Goal: Use online tool/utility

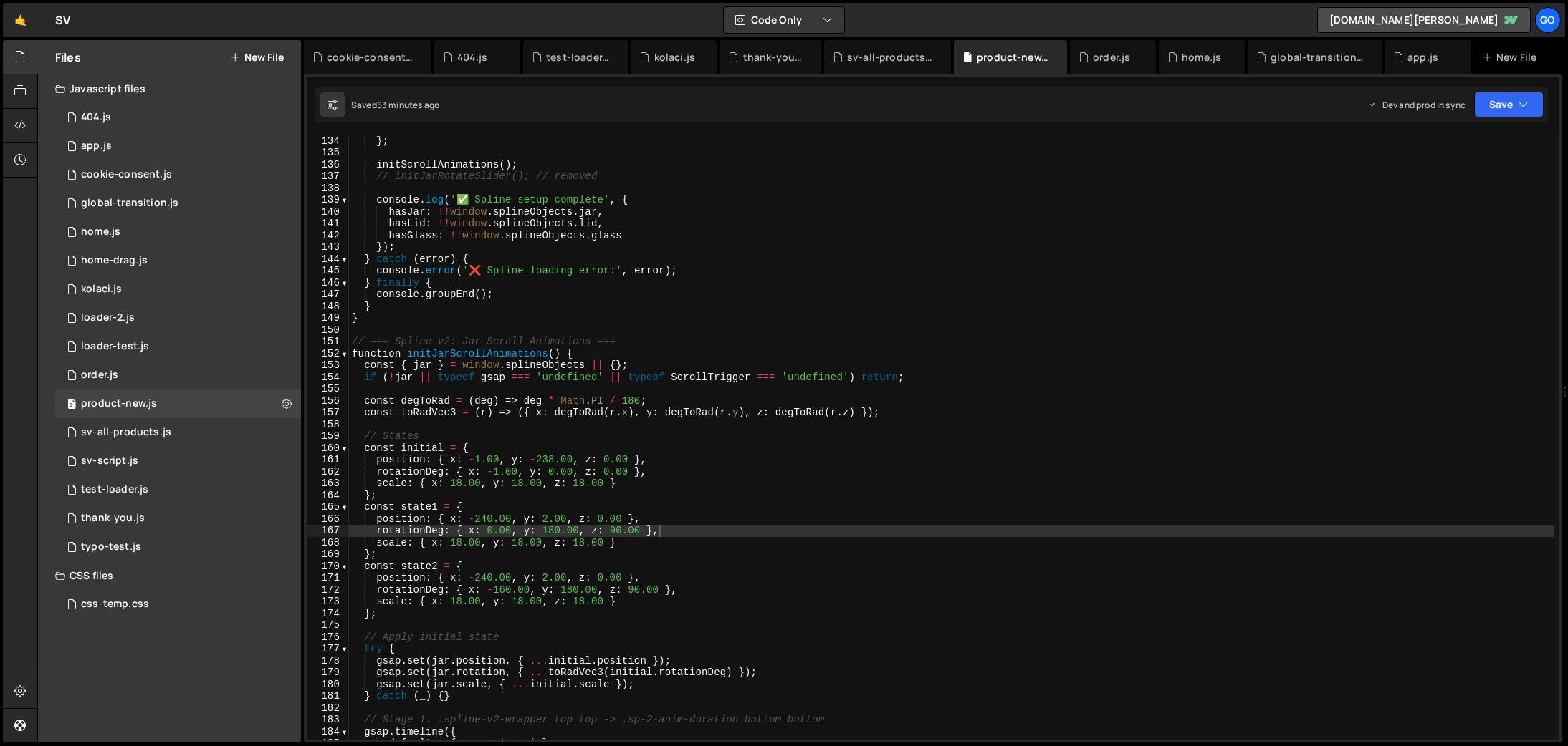
scroll to position [1572, 0]
type textarea "console.log('📄 Product-4.js loaded and ready');"
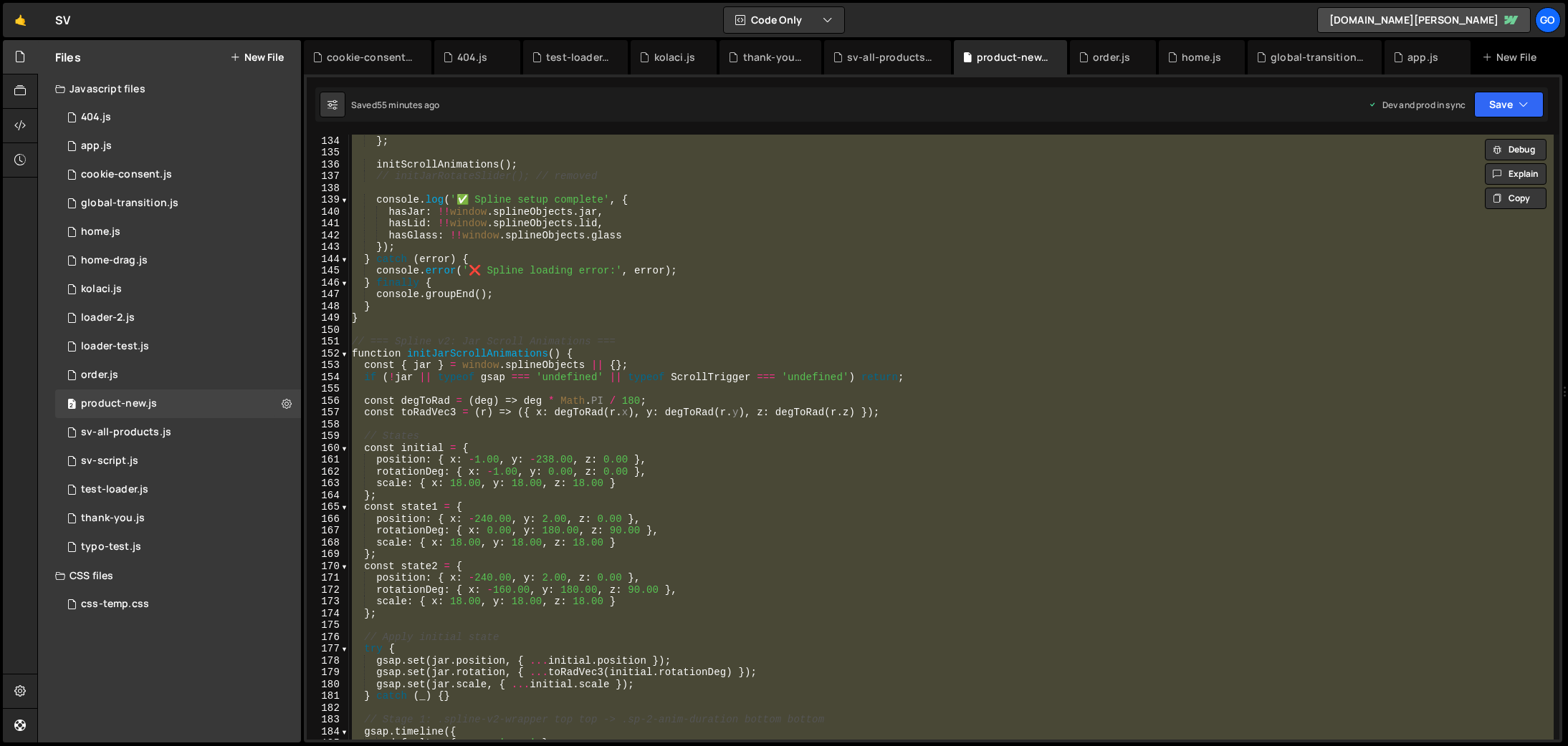
click at [708, 328] on div "jarInside : splineApp . findObjectByName ( 'jar-inside' ) } ; initScrollAnimati…" at bounding box center [951, 437] width 1204 height 605
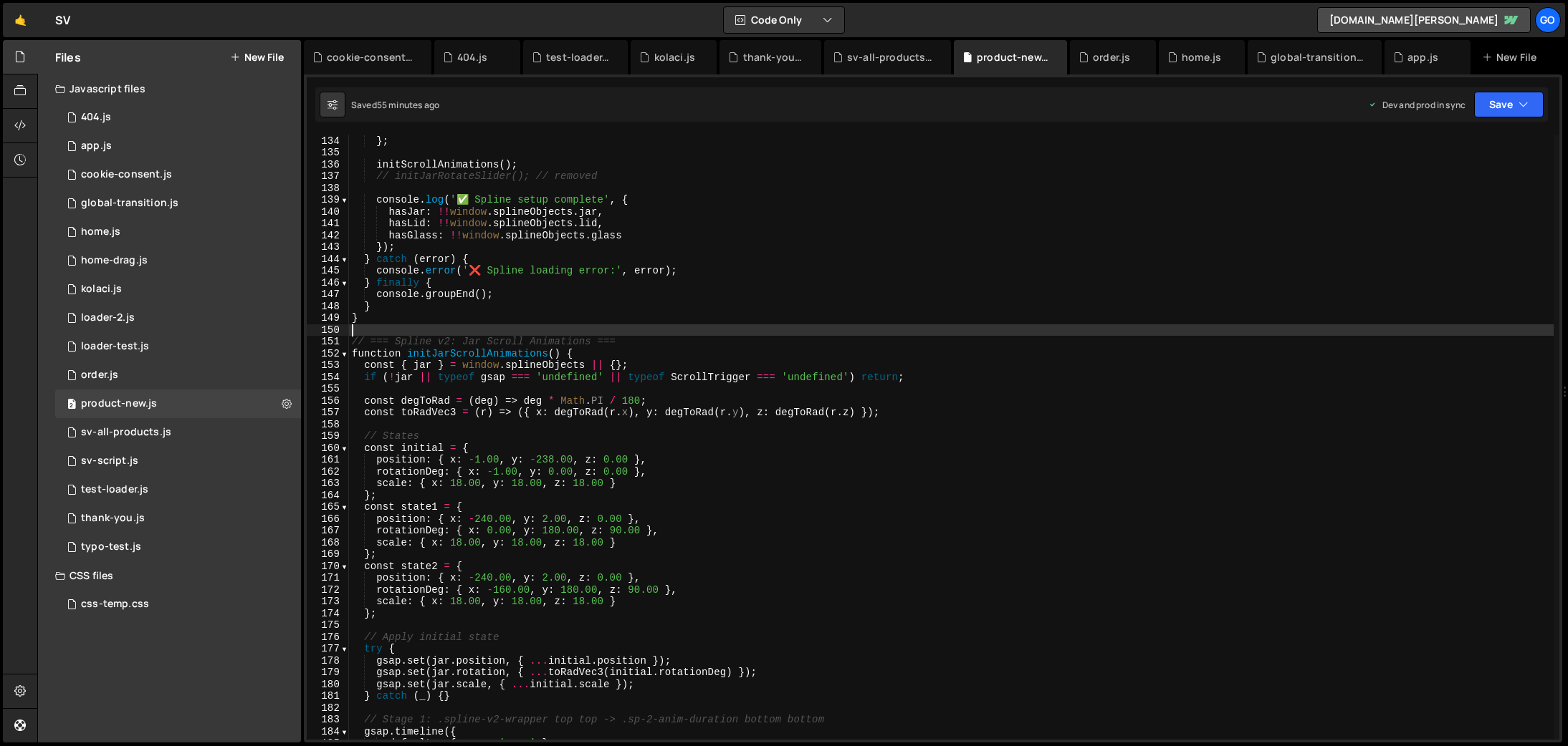
type textarea "console.log('📄 Product-4.js loaded and ready');"
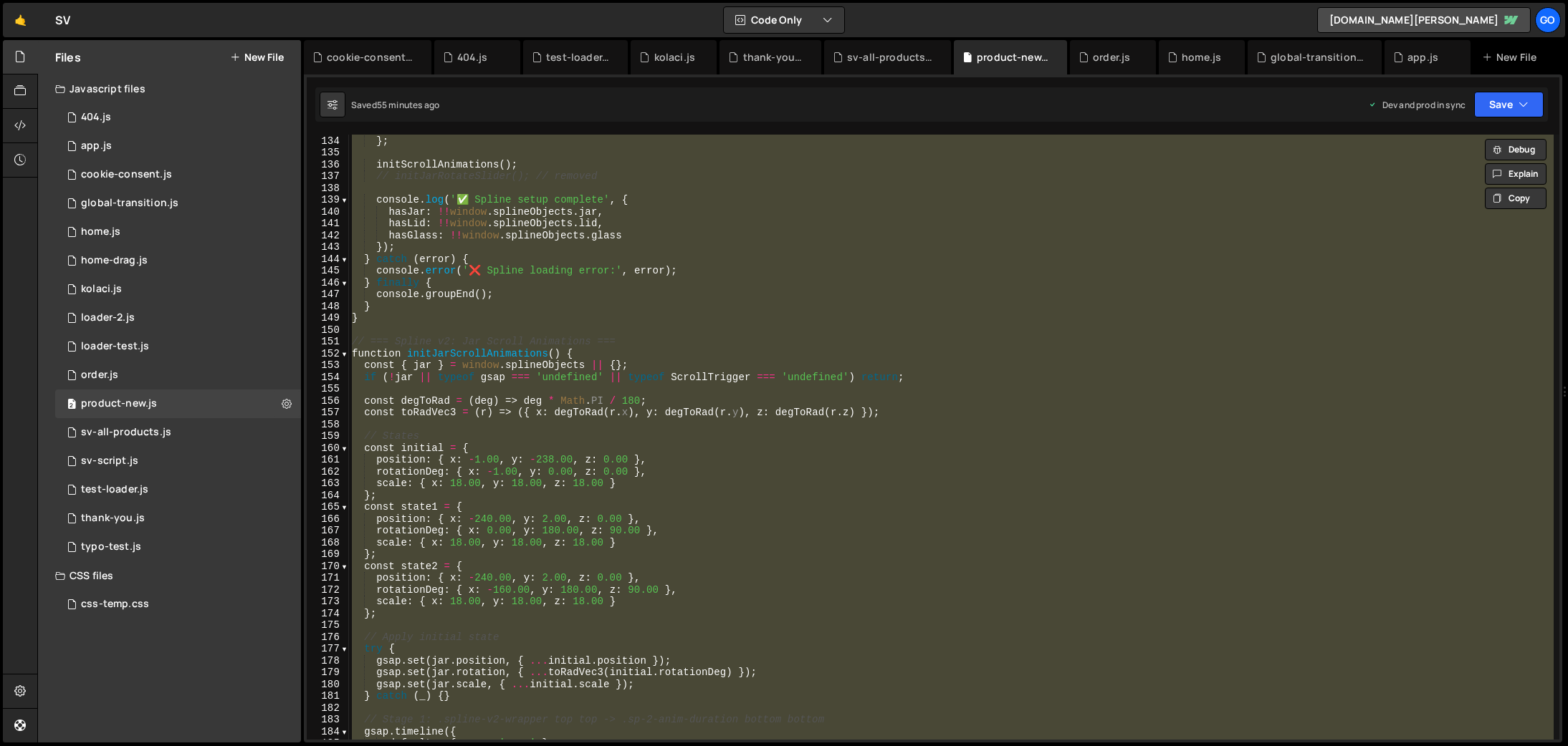
paste textarea
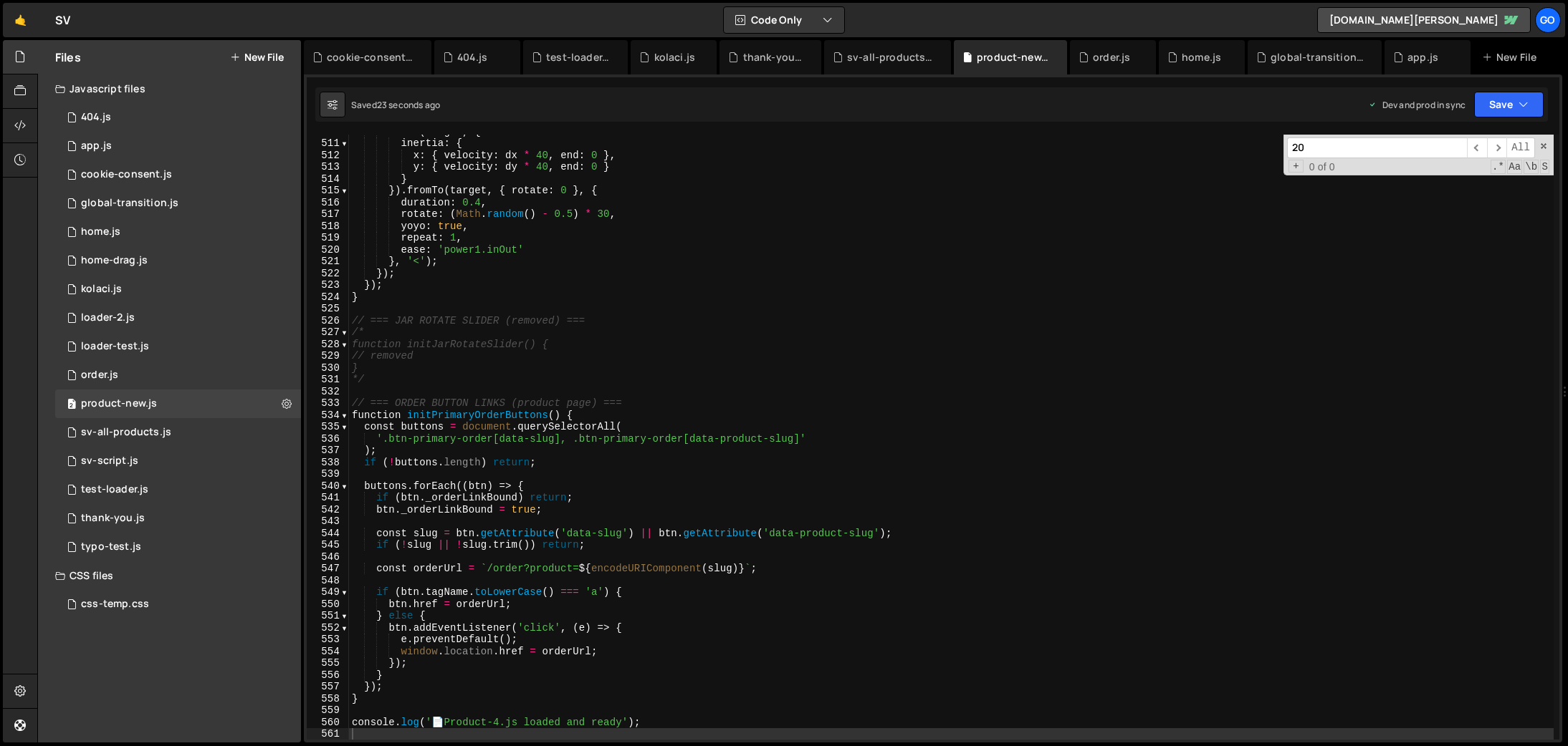
scroll to position [1919, 0]
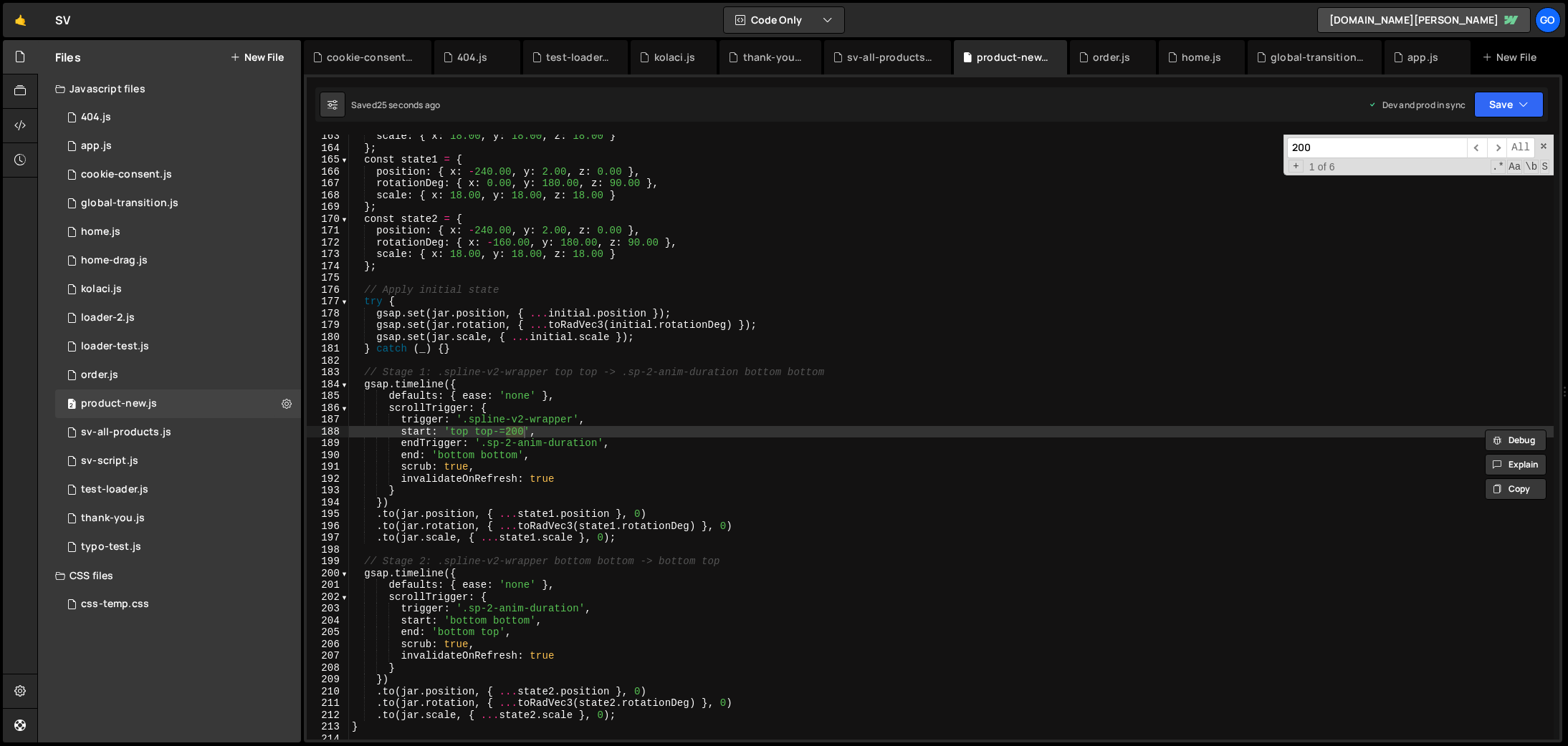
type input "200"
click at [497, 430] on div "scale : { x : 18.00 , y : 18.00 , z : 18.00 } } ; const state1 = { position : {…" at bounding box center [951, 445] width 1204 height 629
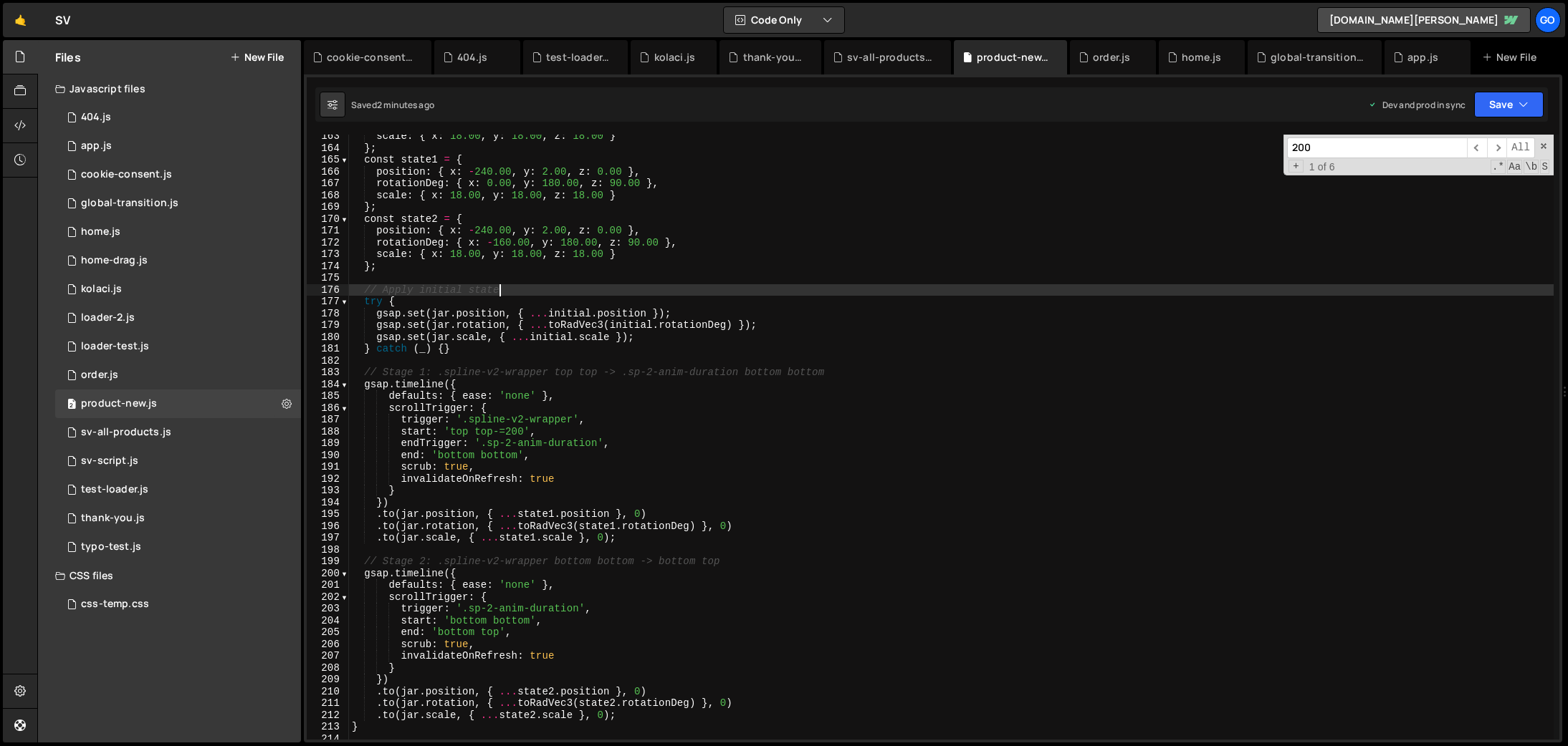
click at [630, 285] on div "scale : { x : 18.00 , y : 18.00 , z : 18.00 } } ; const state1 = { position : {…" at bounding box center [951, 445] width 1204 height 629
type textarea "console.log('📄 Product-4.js loaded and ready');"
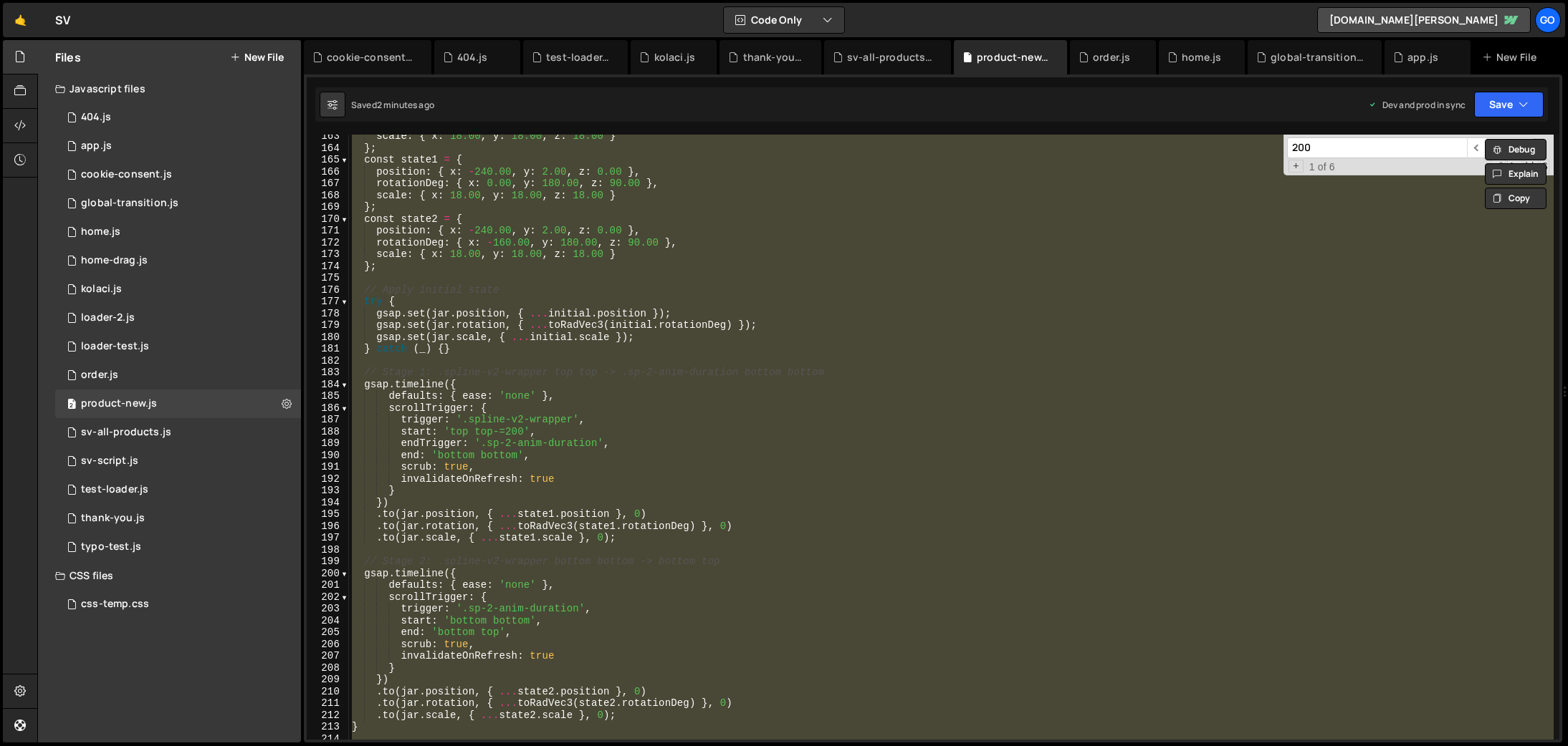
paste textarea
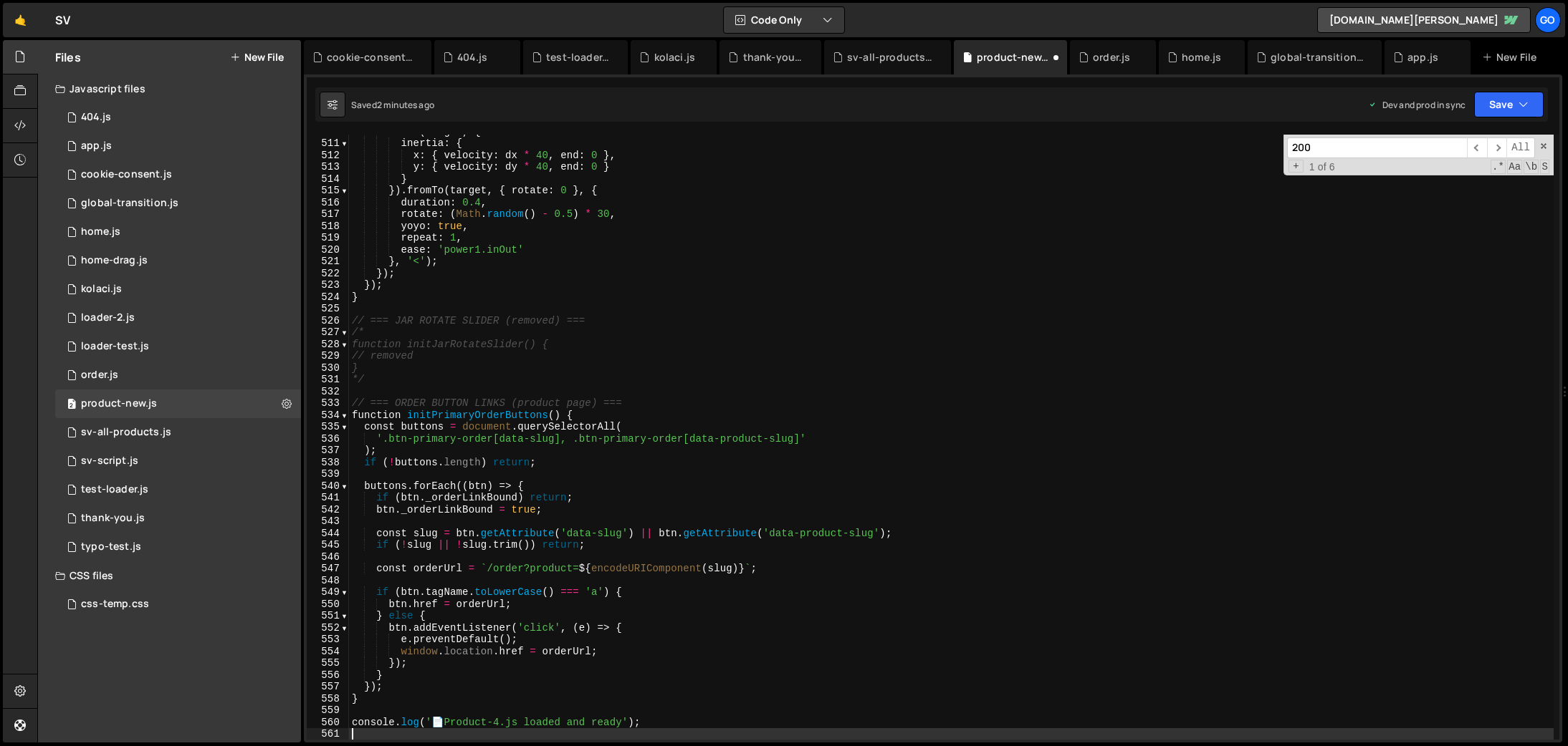
scroll to position [6025, 0]
click at [1495, 144] on span "​" at bounding box center [1496, 148] width 20 height 21
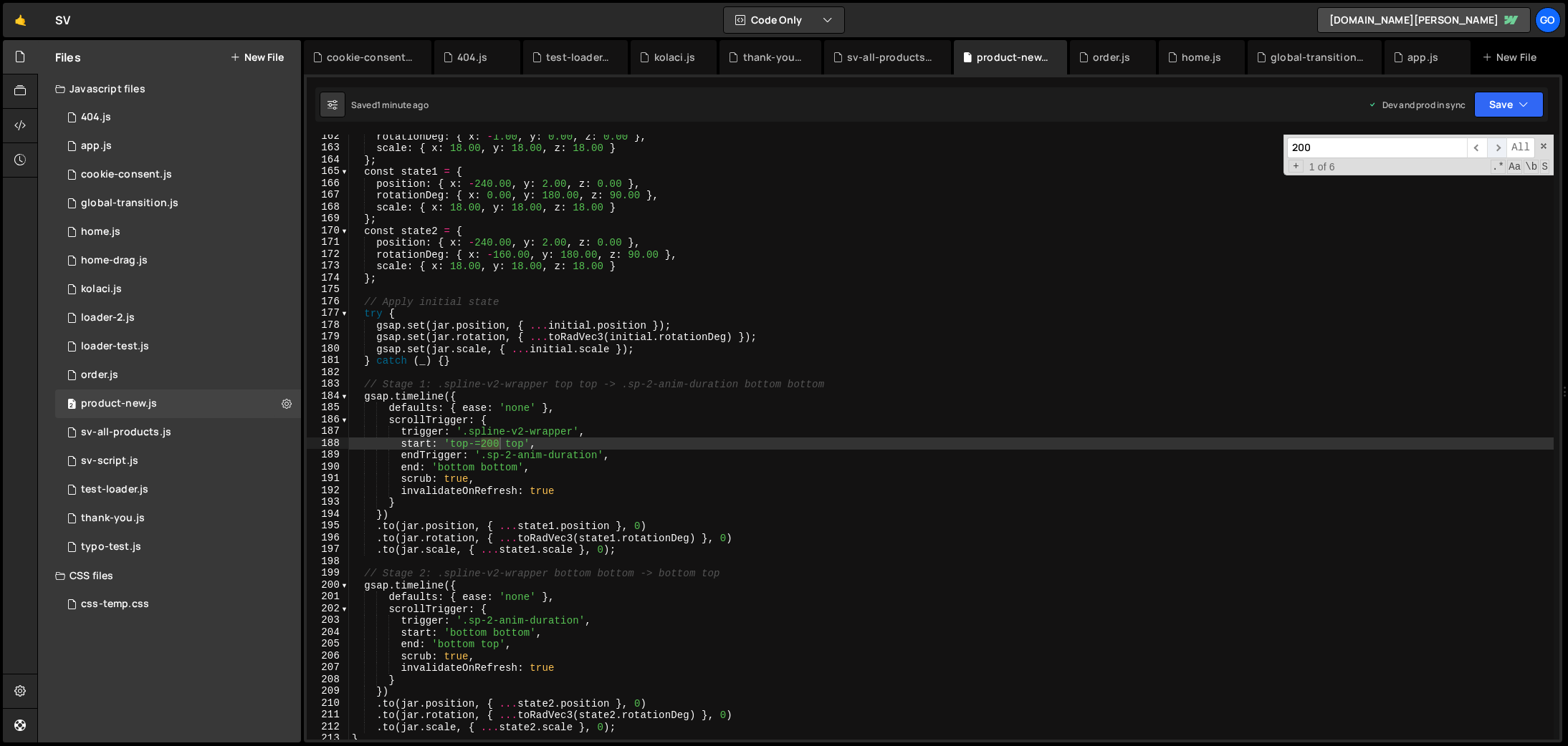
scroll to position [1907, 0]
click at [482, 443] on div "rotationDeg : { x : - 1.00 , y : 0.00 , z : 0.00 } , scale : { x : 18.00 , y : …" at bounding box center [951, 437] width 1204 height 605
type textarea "start: 'top-=100 top',"
